Goal: Information Seeking & Learning: Learn about a topic

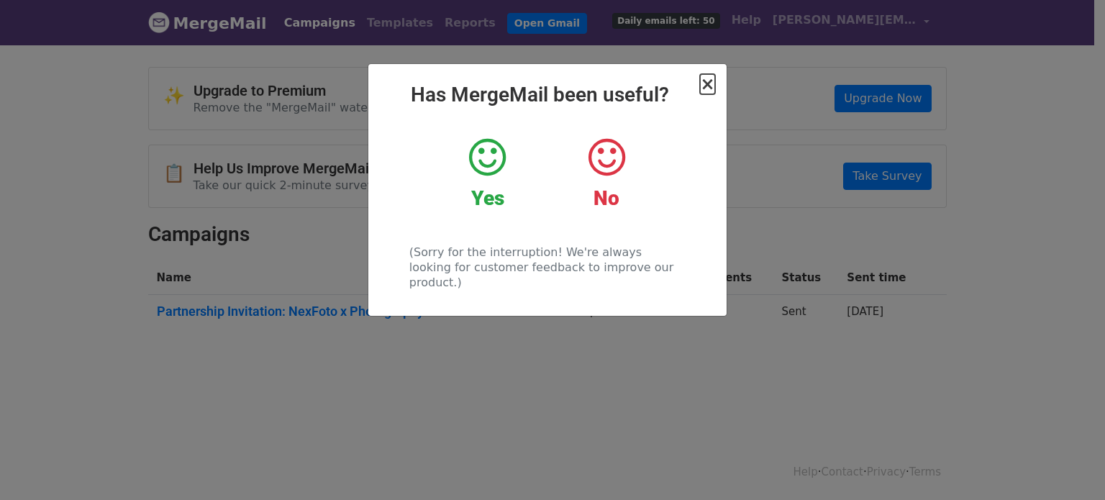
click at [706, 84] on span "×" at bounding box center [707, 84] width 14 height 20
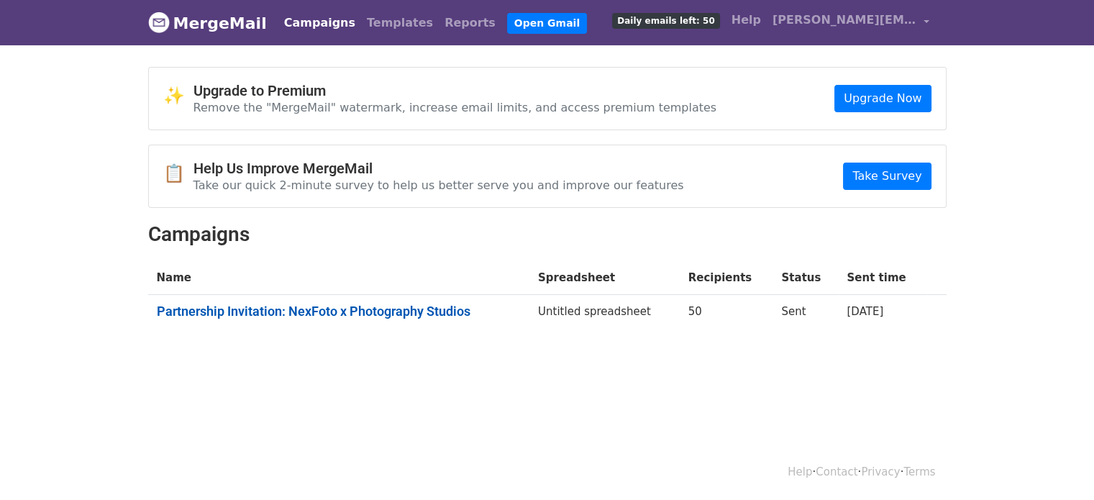
click at [414, 308] on link "Partnership Invitation: NexFoto x Photography Studios" at bounding box center [339, 311] width 364 height 16
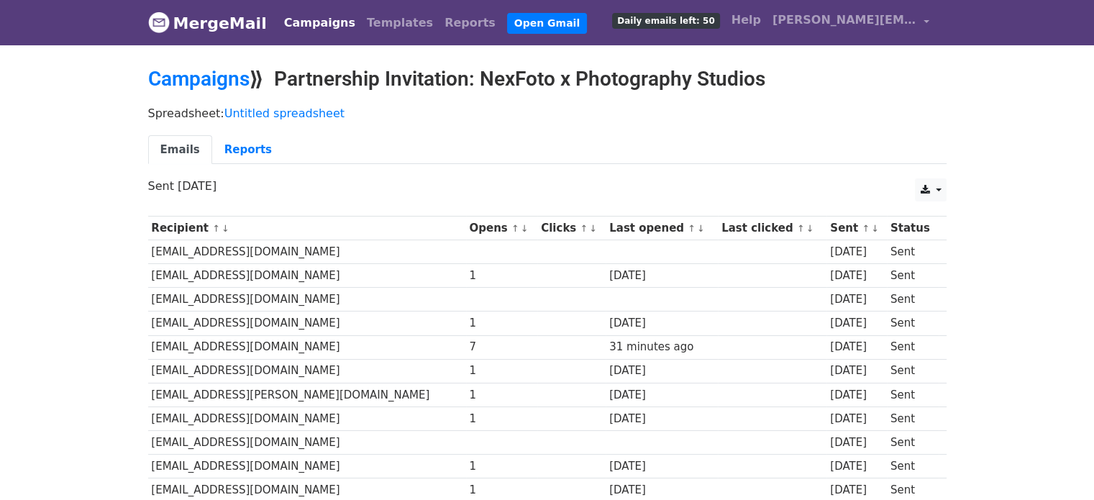
click at [155, 19] on img at bounding box center [159, 23] width 22 height 22
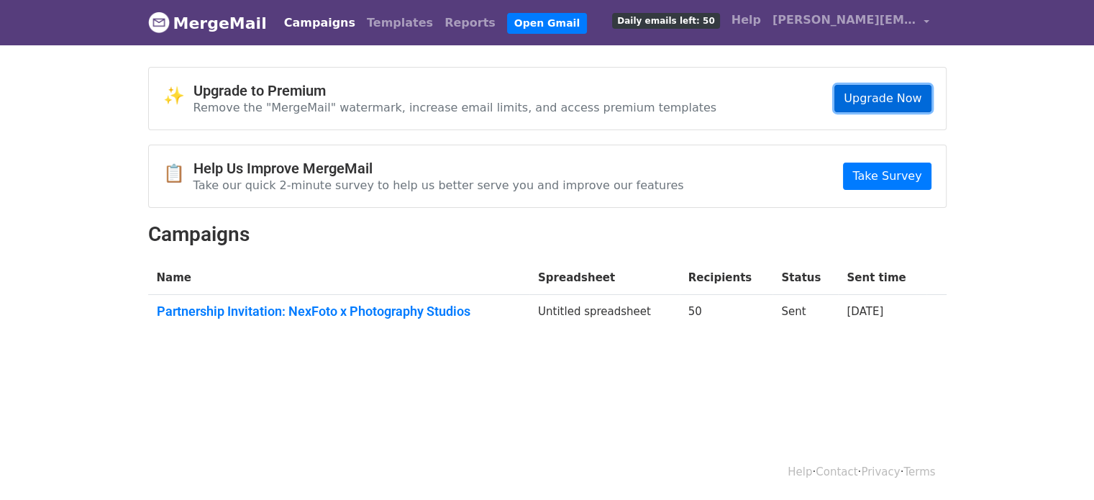
click at [890, 101] on link "Upgrade Now" at bounding box center [882, 98] width 96 height 27
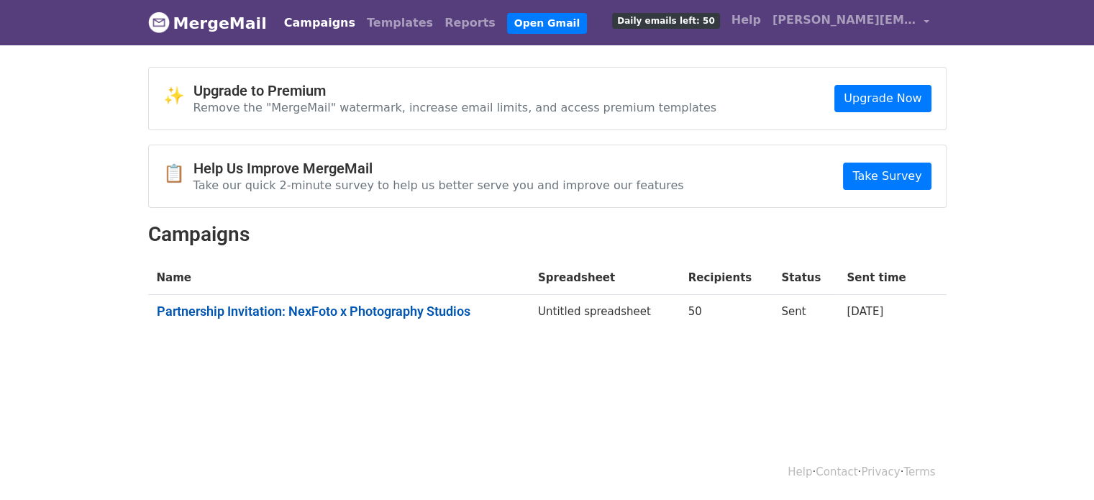
click at [383, 311] on link "Partnership Invitation: NexFoto x Photography Studios" at bounding box center [339, 311] width 364 height 16
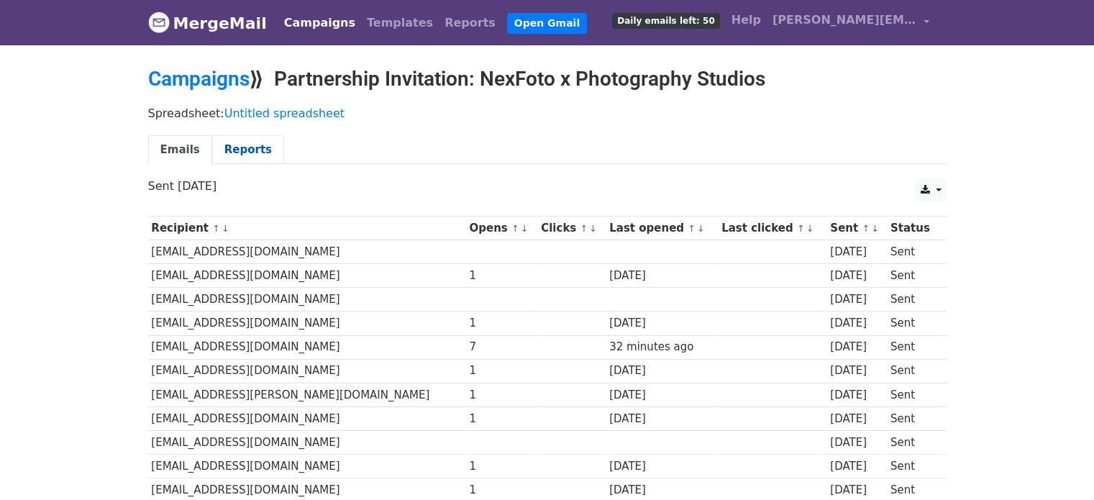
click at [252, 151] on link "Reports" at bounding box center [248, 149] width 72 height 29
